Goal: Task Accomplishment & Management: Complete application form

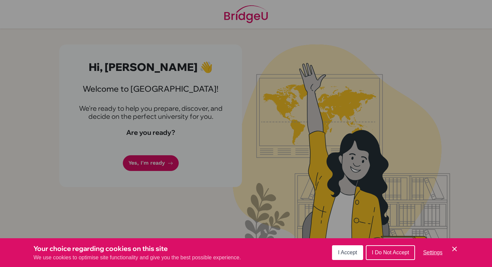
click at [347, 257] on button "I Accept" at bounding box center [347, 252] width 31 height 15
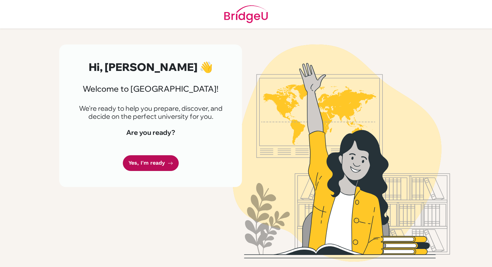
click at [158, 164] on link "Yes, I'm ready" at bounding box center [151, 163] width 56 height 16
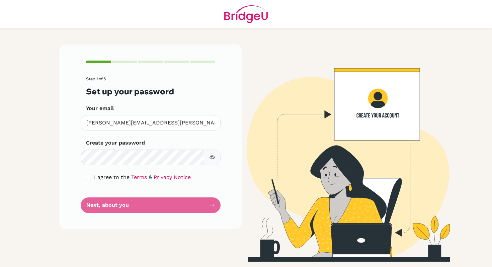
click at [92, 178] on div "I agree to the Terms & Privacy Notice" at bounding box center [150, 177] width 129 height 8
click at [90, 176] on input "checkbox" at bounding box center [88, 177] width 5 height 5
checkbox input "true"
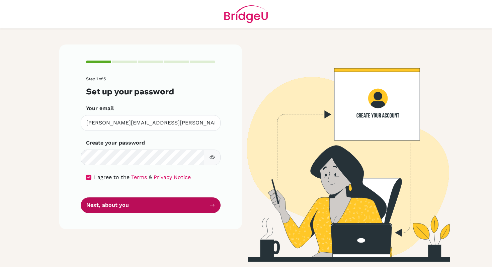
click at [121, 206] on button "Next, about you" at bounding box center [151, 205] width 140 height 16
